Goal: Task Accomplishment & Management: Use online tool/utility

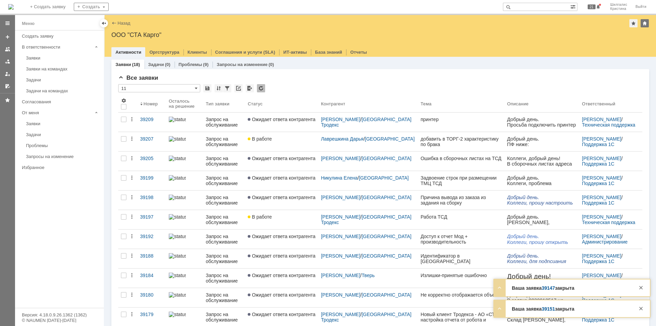
click at [312, 64] on div "Заявки (18) Задачи (0) Проблемы (9) Запросы на изменение (0)" at bounding box center [380, 64] width 538 height 10
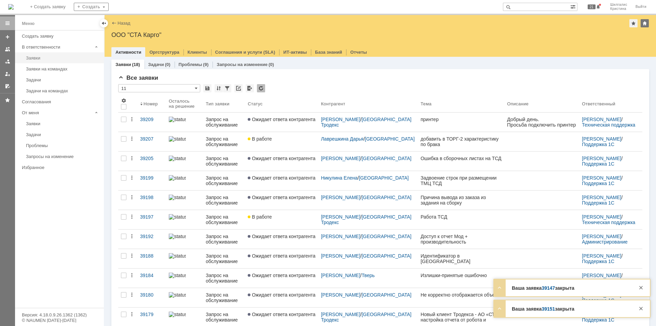
click at [52, 58] on div "Заявки" at bounding box center [63, 57] width 74 height 5
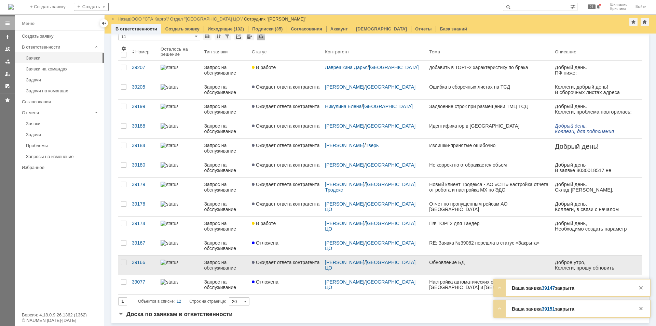
click at [289, 260] on span "Ожидает ответа контрагента" at bounding box center [286, 261] width 68 height 5
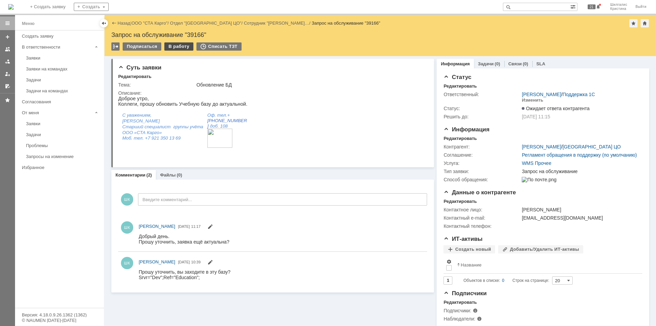
click at [174, 46] on div "В работу" at bounding box center [178, 46] width 29 height 8
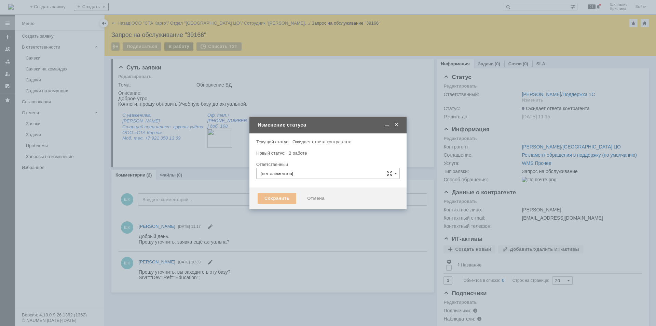
type input "[PERSON_NAME]"
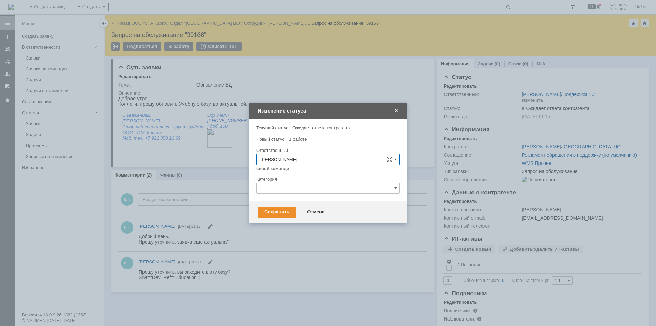
click at [271, 206] on div "Сохранить Отмена" at bounding box center [328, 212] width 157 height 22
click at [273, 209] on div "Сохранить" at bounding box center [277, 211] width 39 height 11
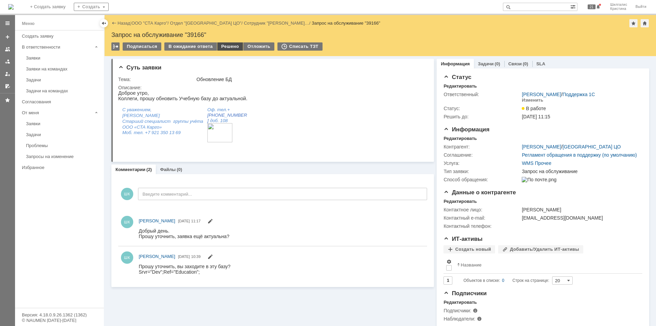
click at [229, 44] on div "Решено" at bounding box center [230, 46] width 26 height 8
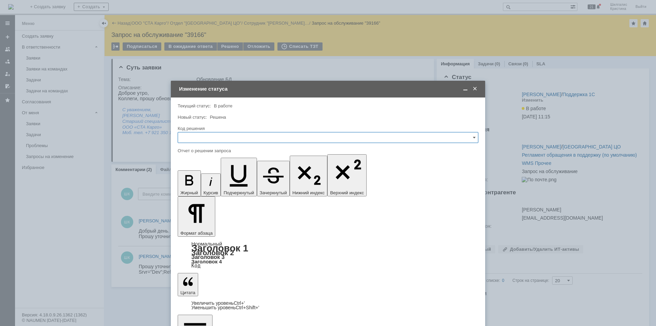
click at [204, 132] on input "text" at bounding box center [328, 137] width 301 height 11
click at [207, 224] on div "Решено" at bounding box center [328, 229] width 300 height 11
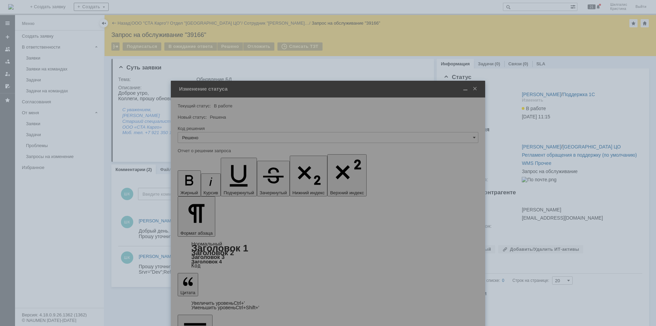
type input "Решено"
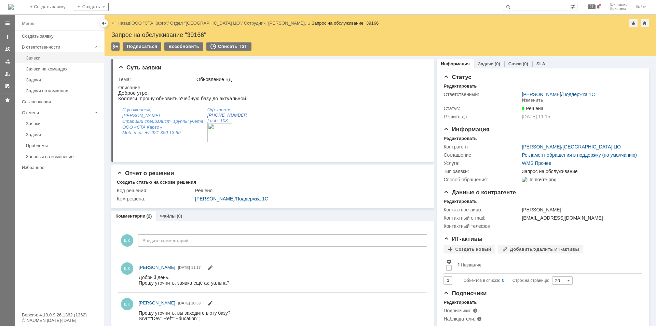
click at [53, 58] on div "Заявки" at bounding box center [63, 57] width 74 height 5
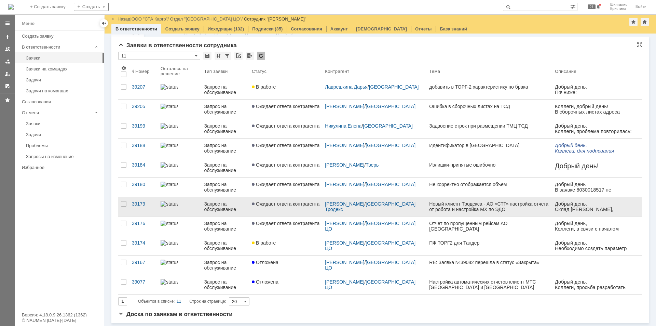
click at [291, 202] on span "Ожидает ответа контрагента" at bounding box center [286, 203] width 68 height 5
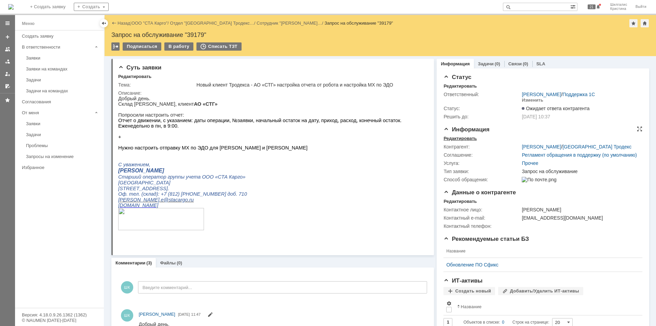
click at [458, 139] on div "Редактировать" at bounding box center [460, 138] width 33 height 5
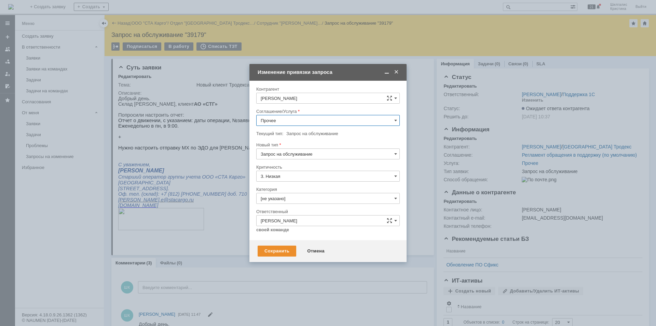
click at [290, 120] on input "Прочее" at bounding box center [328, 120] width 144 height 11
click at [294, 187] on span "WMS Отчетность" at bounding box center [328, 187] width 135 height 5
type input "WMS Отчетность"
click at [292, 198] on input "[не указано]" at bounding box center [328, 198] width 144 height 11
click at [291, 233] on span "Изменение" at bounding box center [328, 233] width 135 height 5
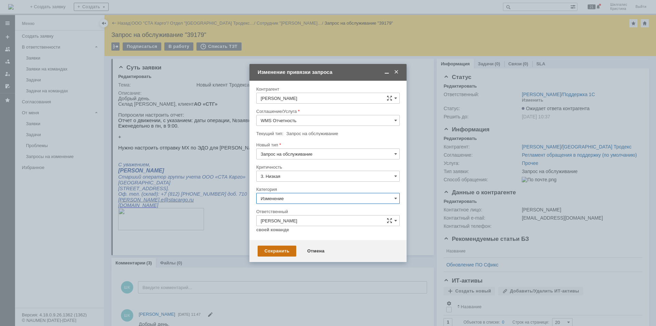
type input "Изменение"
click at [265, 254] on div "Сохранить" at bounding box center [277, 250] width 39 height 11
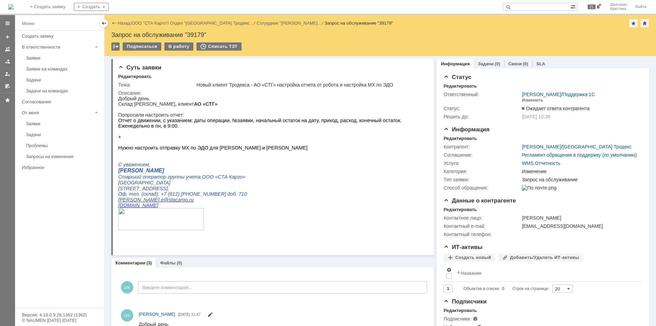
click at [153, 26] on div "Назад | ООО "СТА Карго" / Отдел "Санкт-Петербург Тродекс… / Сотрудник "Лесников…" at bounding box center [380, 23] width 538 height 8
click at [155, 22] on link "ООО "СТА Карго"" at bounding box center [150, 23] width 36 height 5
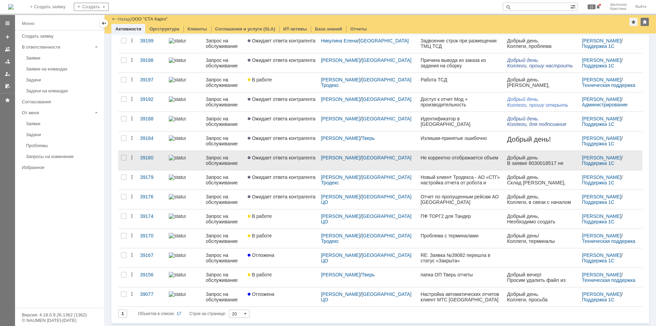
click at [305, 166] on link "Ожидает ответа контрагента" at bounding box center [281, 160] width 73 height 19
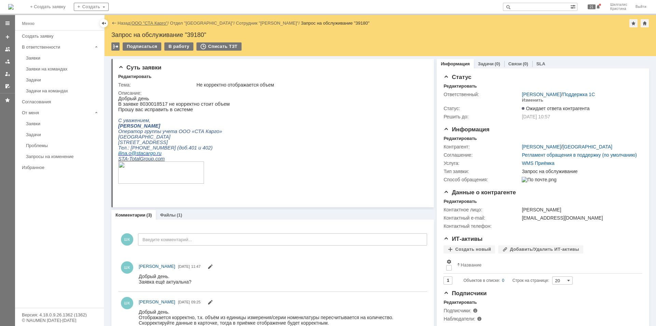
click at [154, 25] on link "ООО "СТА Карго"" at bounding box center [150, 23] width 36 height 5
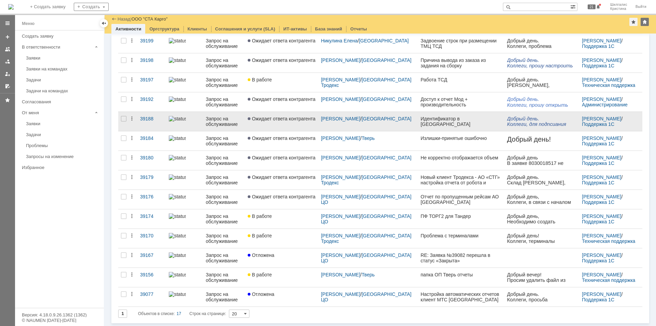
click at [274, 121] on span "Ожидает ответа контрагента" at bounding box center [282, 118] width 68 height 5
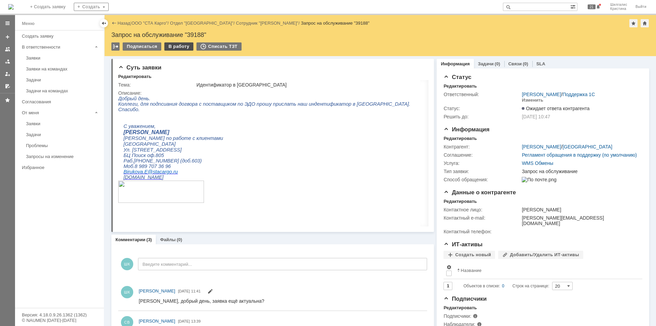
click at [173, 46] on div "В работу" at bounding box center [178, 46] width 29 height 8
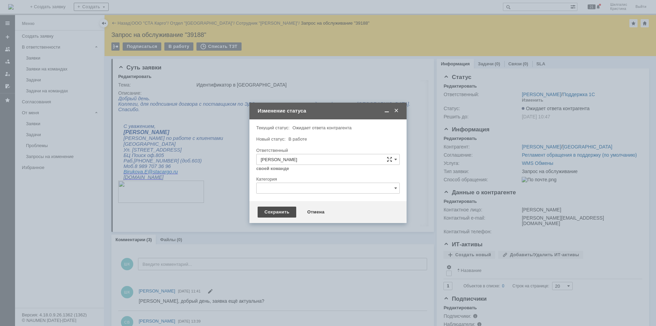
click at [274, 216] on div "Сохранить" at bounding box center [277, 211] width 39 height 11
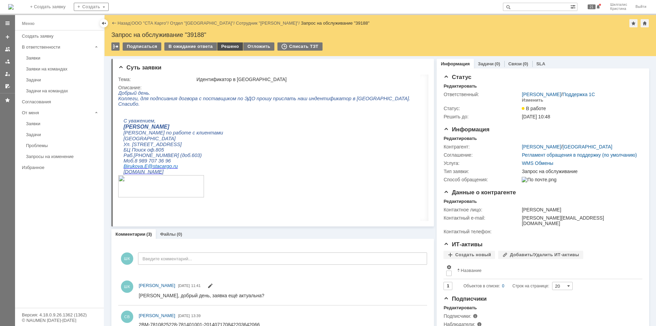
click at [224, 45] on div "Решено" at bounding box center [230, 46] width 26 height 8
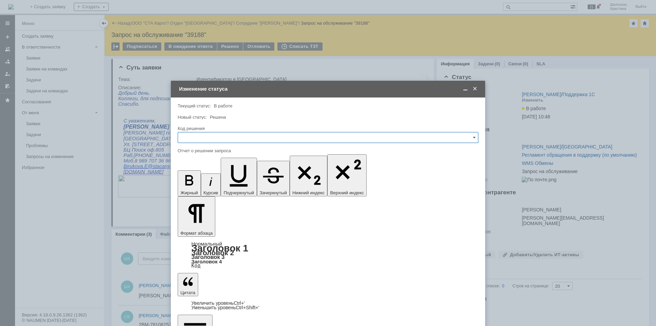
click at [246, 137] on input "text" at bounding box center [328, 137] width 301 height 11
click at [206, 228] on span "Решено" at bounding box center [328, 228] width 292 height 5
type input "Решено"
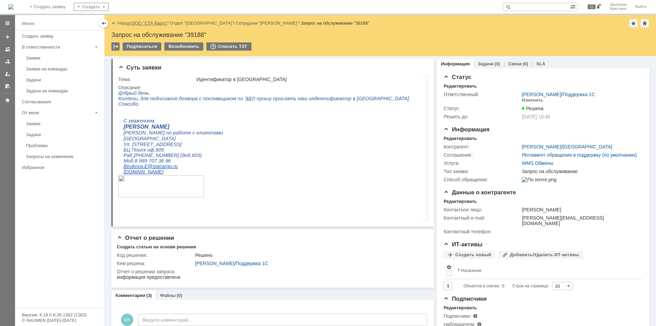
click at [157, 21] on link "ООО "СТА Карго"" at bounding box center [150, 23] width 36 height 5
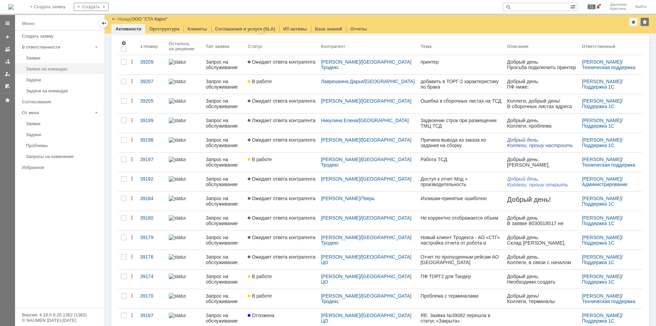
click at [47, 69] on div "Заявки на командах" at bounding box center [63, 68] width 74 height 5
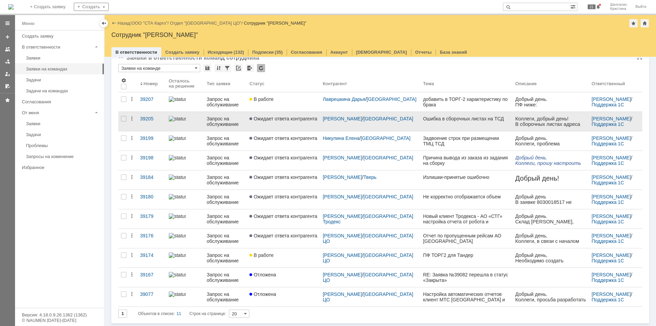
click at [301, 116] on link "Ожидает ответа контрагента" at bounding box center [283, 121] width 73 height 19
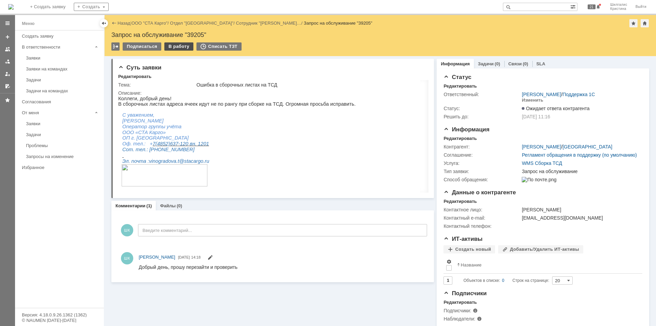
click at [175, 45] on div "В работу" at bounding box center [178, 46] width 29 height 8
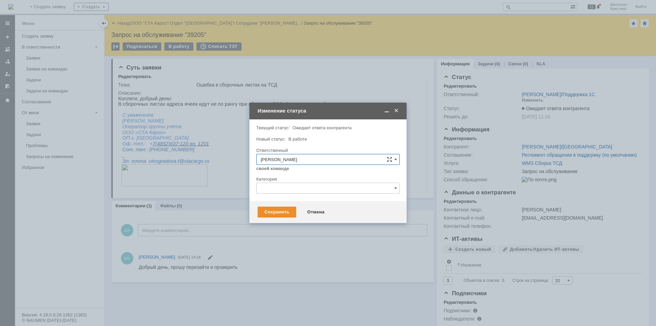
click at [397, 110] on span at bounding box center [396, 111] width 7 height 6
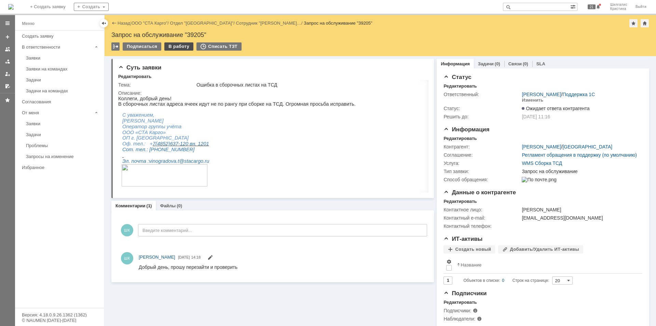
click at [179, 47] on div "В работу" at bounding box center [178, 46] width 29 height 8
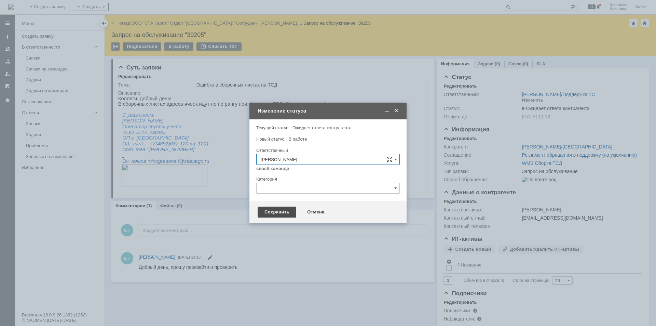
click at [277, 207] on div "Сохранить" at bounding box center [277, 211] width 39 height 11
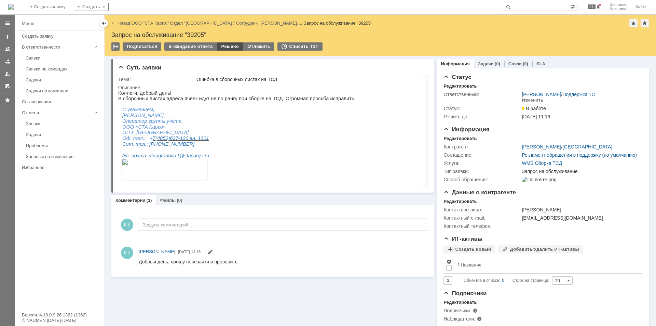
click at [230, 46] on div "Решено" at bounding box center [230, 46] width 26 height 8
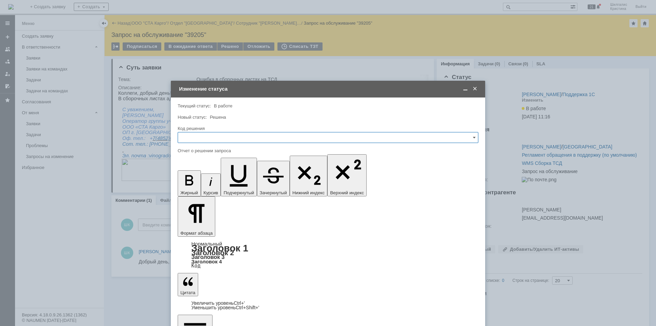
click at [222, 136] on input "text" at bounding box center [328, 137] width 301 height 11
click at [203, 226] on div "Решено" at bounding box center [328, 229] width 300 height 11
type input "Решено"
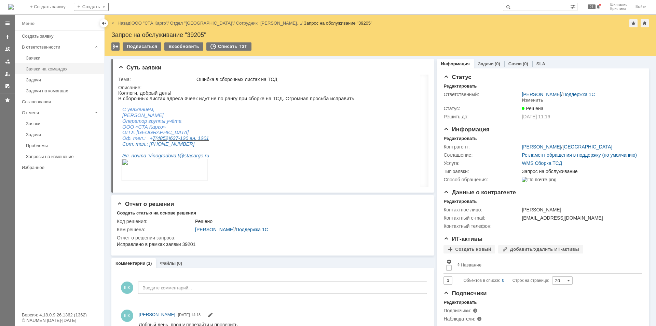
click at [42, 67] on div "Заявки на командах" at bounding box center [63, 68] width 74 height 5
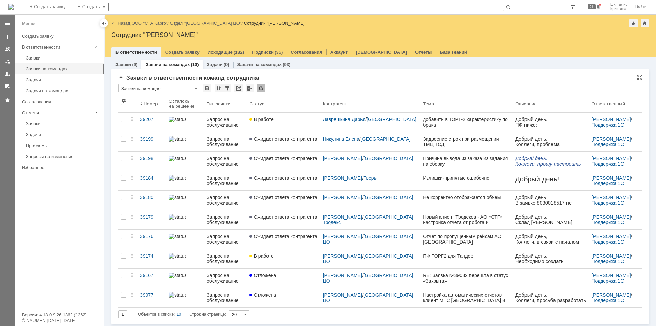
click at [300, 80] on div "Заявки в ответственности команд сотрудника" at bounding box center [380, 78] width 524 height 7
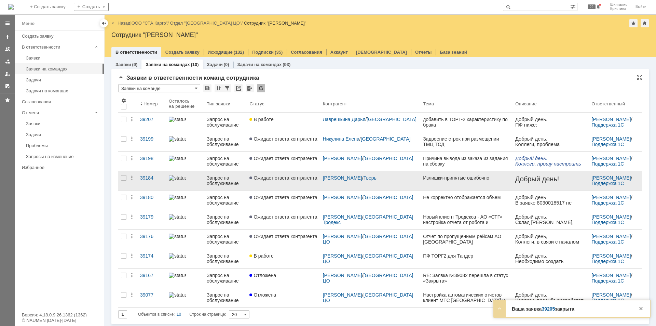
scroll to position [1, 0]
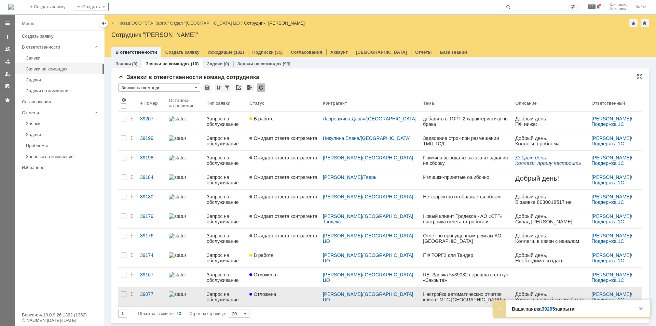
click at [272, 294] on span "Отложена" at bounding box center [263, 293] width 27 height 5
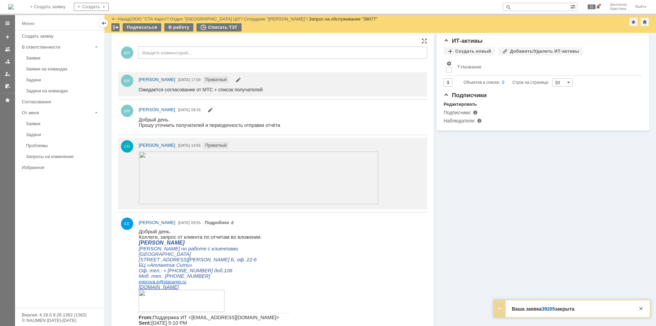
scroll to position [239, 0]
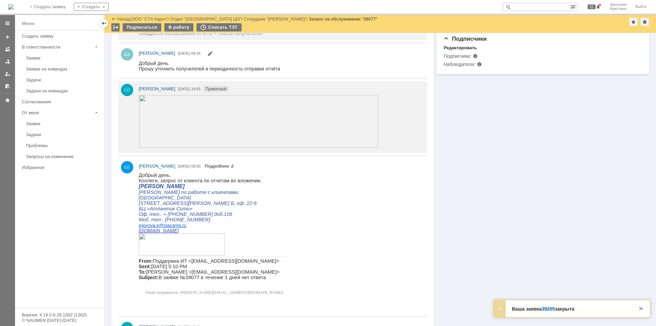
click at [164, 114] on img at bounding box center [259, 121] width 240 height 53
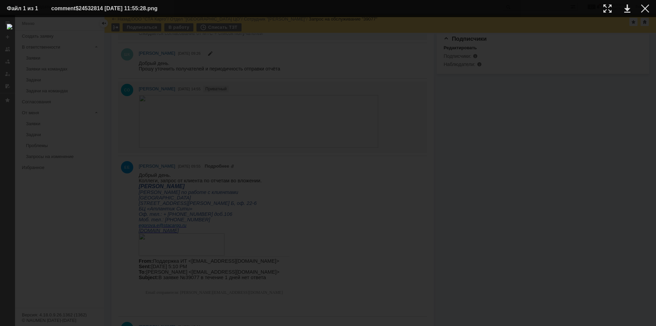
click at [641, 10] on td at bounding box center [640, 8] width 19 height 10
click at [646, 10] on div at bounding box center [645, 8] width 8 height 8
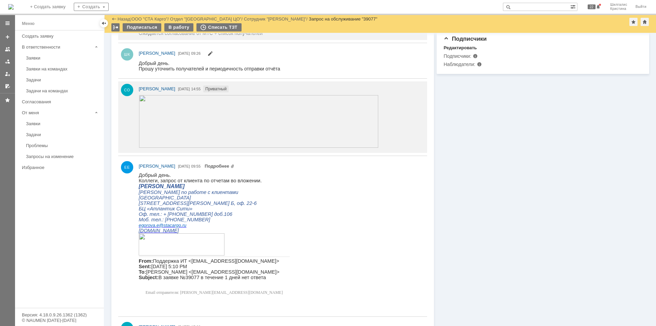
click at [188, 115] on img at bounding box center [259, 121] width 240 height 53
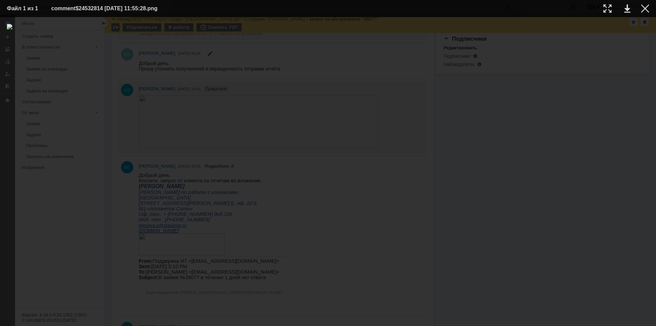
click at [539, 47] on div at bounding box center [328, 171] width 643 height 295
click at [645, 9] on div at bounding box center [645, 8] width 8 height 8
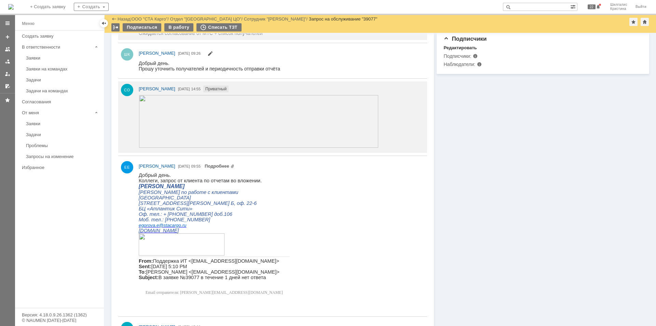
scroll to position [0, 0]
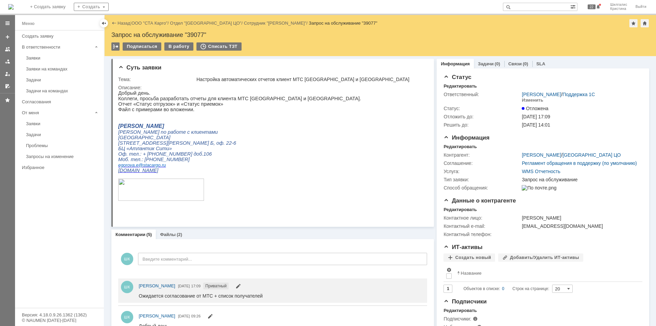
drag, startPoint x: 429, startPoint y: 138, endPoint x: 387, endPoint y: 19, distance: 125.8
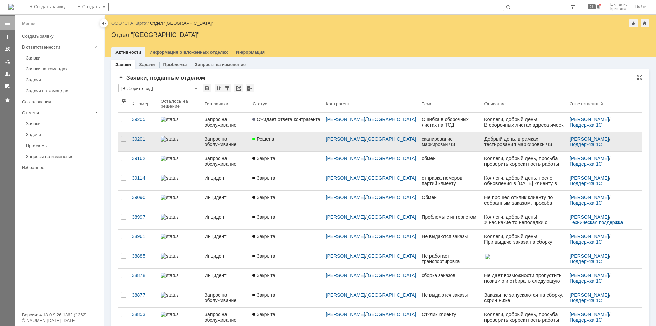
click at [266, 145] on link "Решена" at bounding box center [286, 141] width 73 height 19
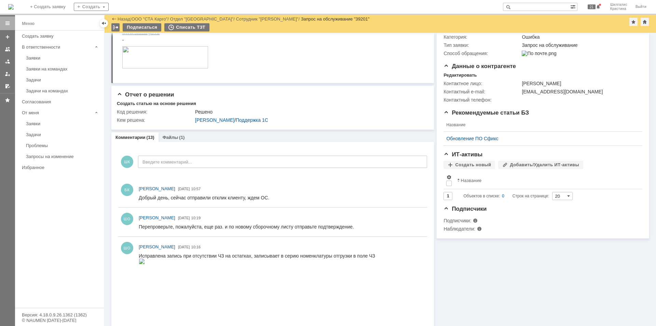
scroll to position [171, 0]
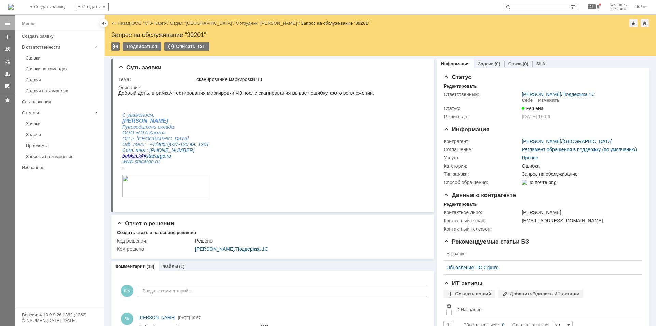
click at [200, 31] on div "Назад | ООО "СТА Карго" / Отдел "Ярославль" / Сотрудник "[PERSON_NAME]" / Запро…" at bounding box center [381, 35] width 552 height 41
click at [196, 36] on div "Запрос на обслуживание "39201"" at bounding box center [380, 34] width 538 height 7
copy div "39201"
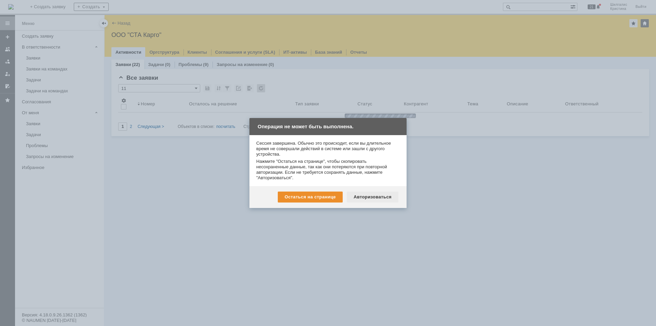
click at [373, 198] on div "Авторизоваться" at bounding box center [373, 196] width 52 height 11
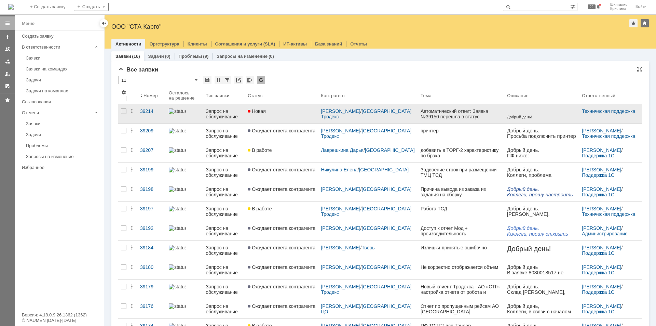
click at [277, 113] on div "Новая" at bounding box center [282, 110] width 68 height 5
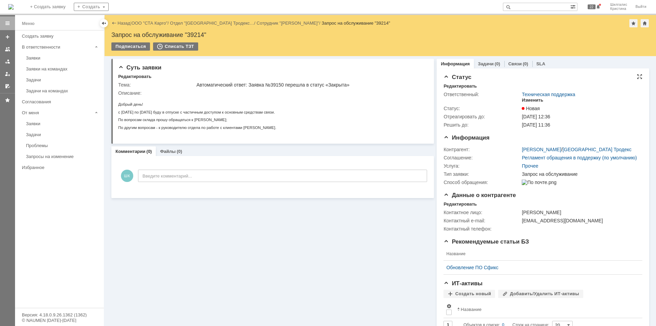
click at [533, 97] on div "Изменить" at bounding box center [533, 99] width 22 height 5
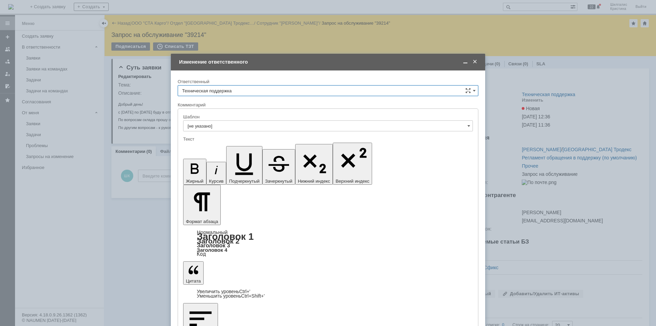
click at [259, 91] on input "Техническая поддержка" at bounding box center [328, 90] width 301 height 11
click at [223, 127] on span "[PERSON_NAME]" at bounding box center [328, 125] width 292 height 5
type input "[PERSON_NAME]"
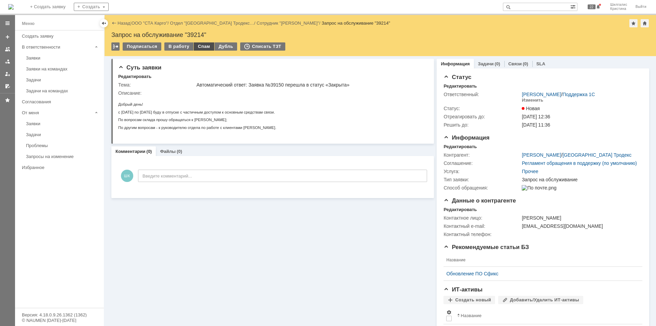
click at [202, 45] on div "Спам" at bounding box center [204, 46] width 21 height 8
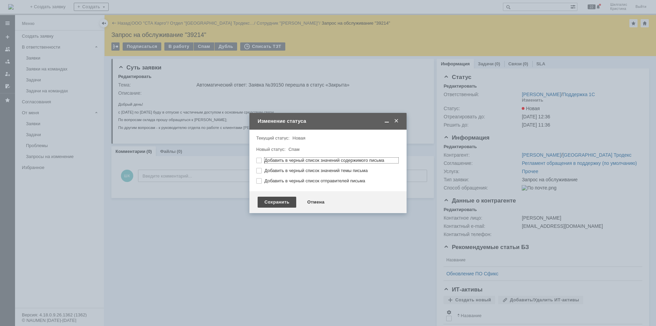
click at [277, 204] on div "Сохранить" at bounding box center [277, 202] width 39 height 11
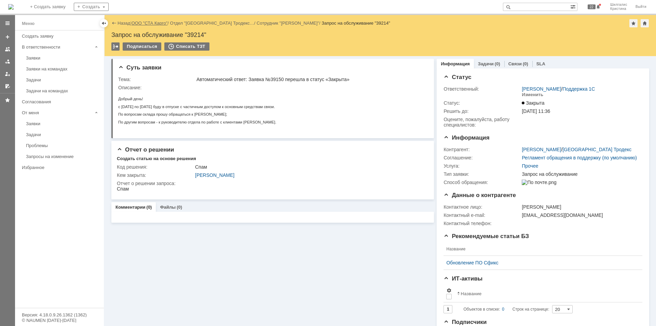
click at [151, 23] on link "ООО "СТА Карго"" at bounding box center [150, 23] width 36 height 5
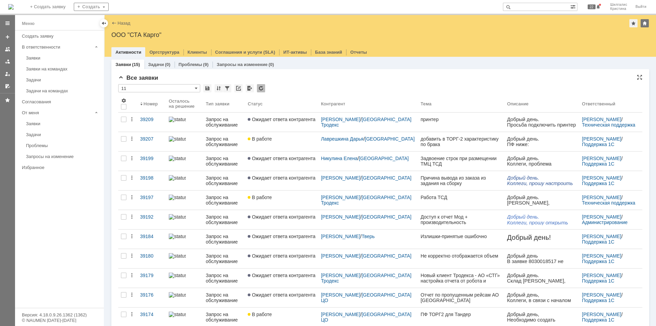
click at [356, 77] on div "Все заявки" at bounding box center [380, 78] width 524 height 7
